Goal: Task Accomplishment & Management: Manage account settings

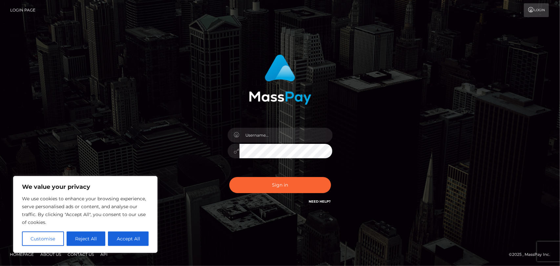
type input "[EMAIL_ADDRESS][DOMAIN_NAME]"
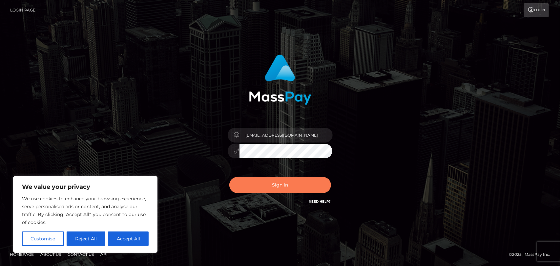
click at [296, 186] on button "Sign in" at bounding box center [280, 185] width 102 height 16
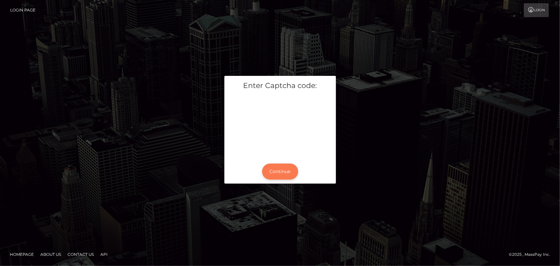
click at [282, 172] on button "Continue" at bounding box center [280, 171] width 36 height 16
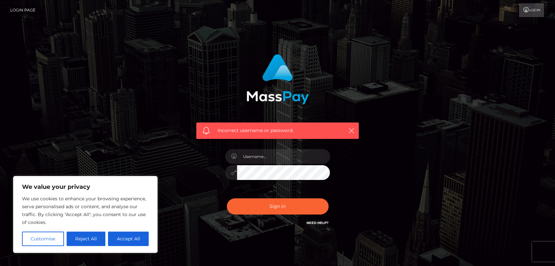
click at [323, 224] on link "Need Help?" at bounding box center [318, 223] width 22 height 4
click at [141, 240] on button "Accept All" at bounding box center [128, 238] width 41 height 14
checkbox input "true"
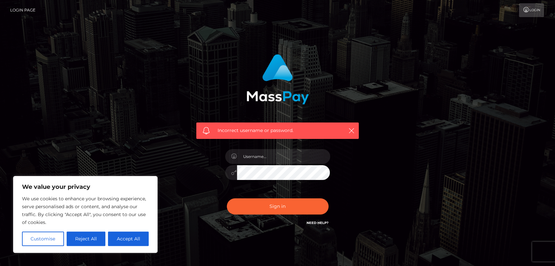
checkbox input "true"
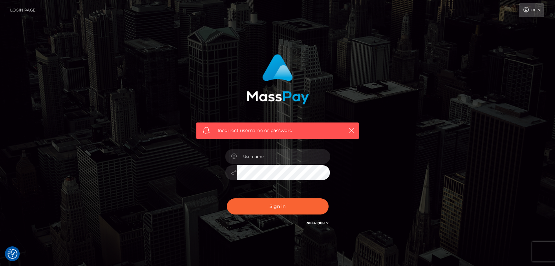
click at [323, 221] on link "Need Help?" at bounding box center [318, 223] width 22 height 4
